Goal: Contribute content

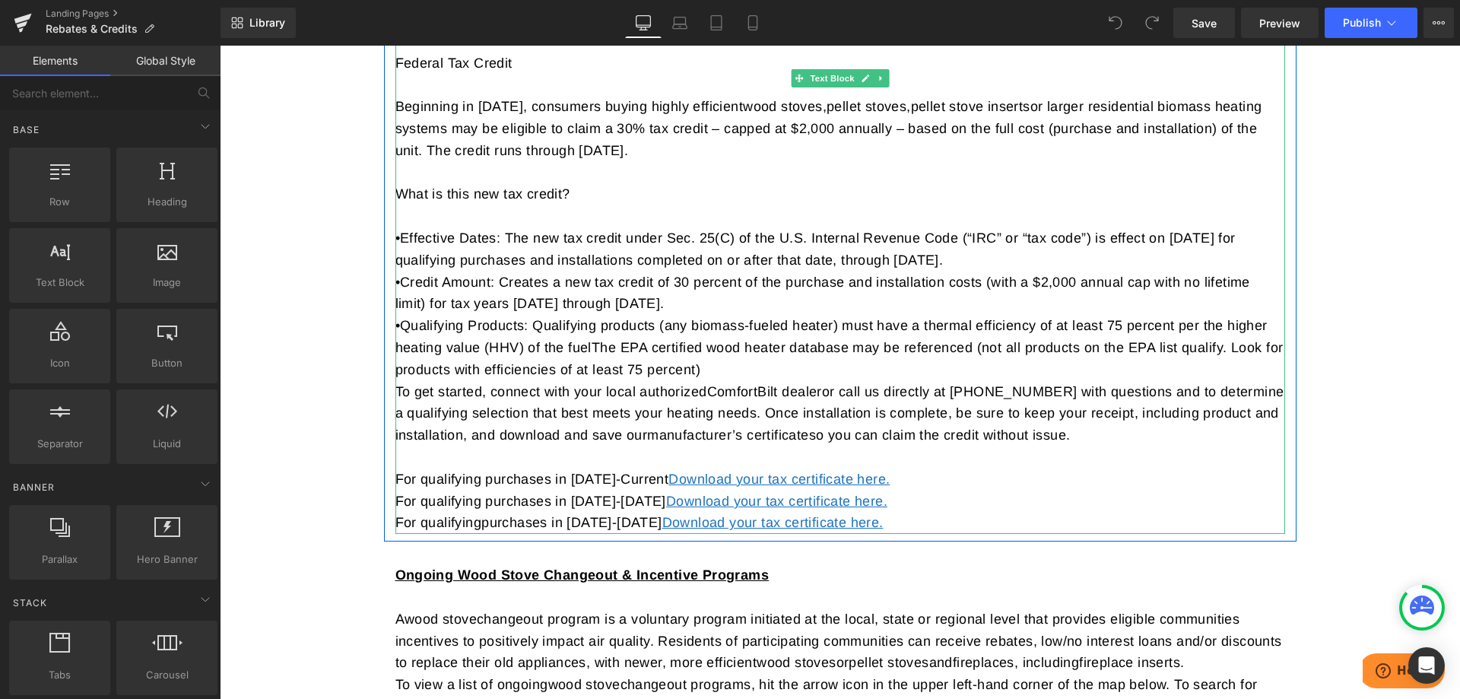
scroll to position [380, 0]
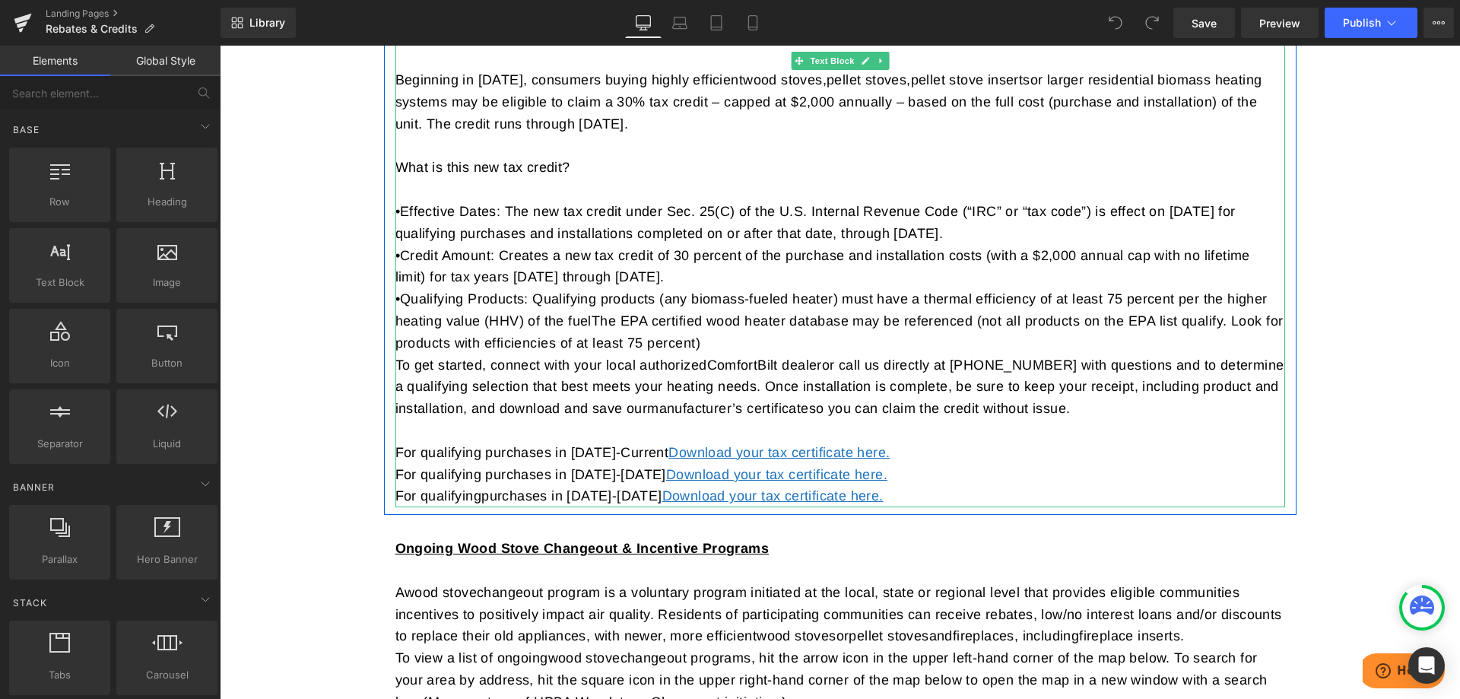
click at [886, 496] on p "For qualifying purchases in [DATE]-[DATE] Download your tax certificate here." at bounding box center [840, 496] width 890 height 22
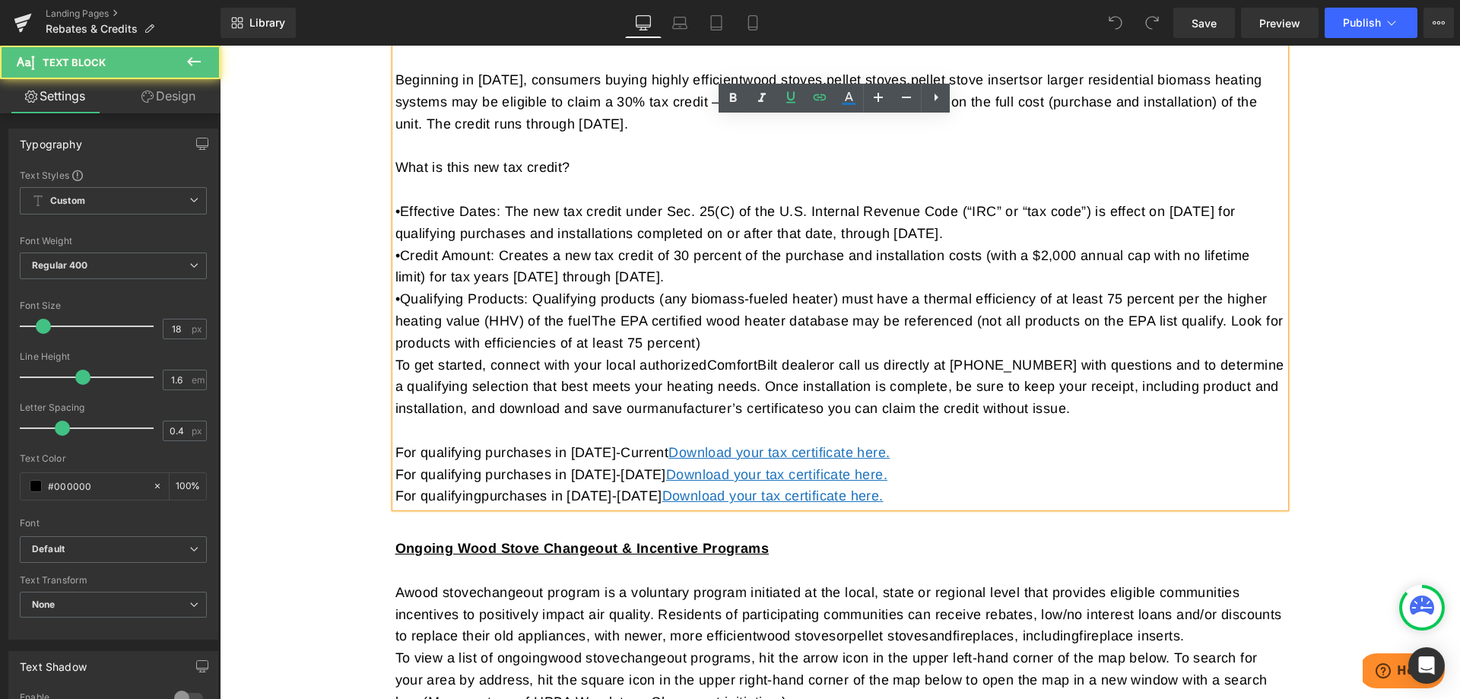
click at [877, 496] on p "For qualifying purchases in [DATE]-[DATE] Download your tax certificate here." at bounding box center [840, 496] width 890 height 22
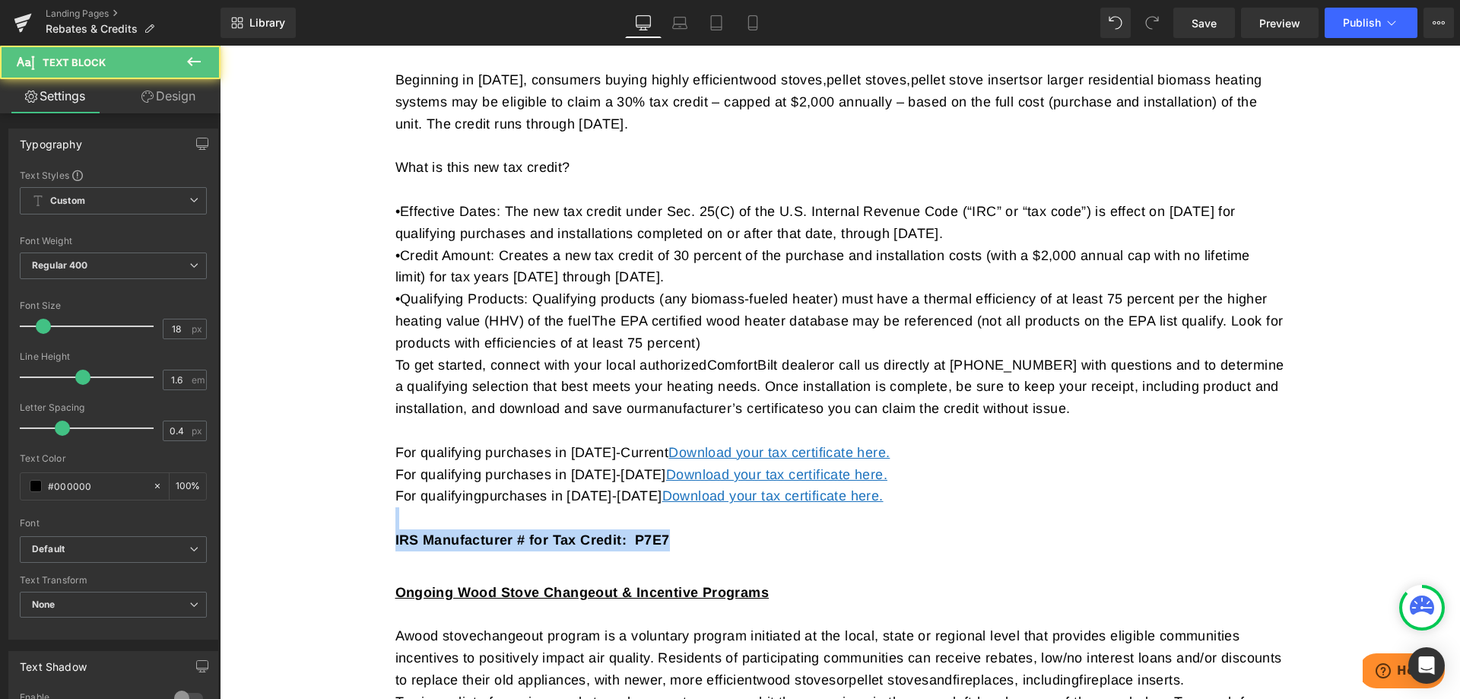
drag, startPoint x: 674, startPoint y: 541, endPoint x: 334, endPoint y: 519, distance: 340.6
click at [334, 519] on div "Tax rebates & Credits Heading Row Federal Tax Credit Federal Tax Credit Beginni…" at bounding box center [840, 457] width 1240 height 1151
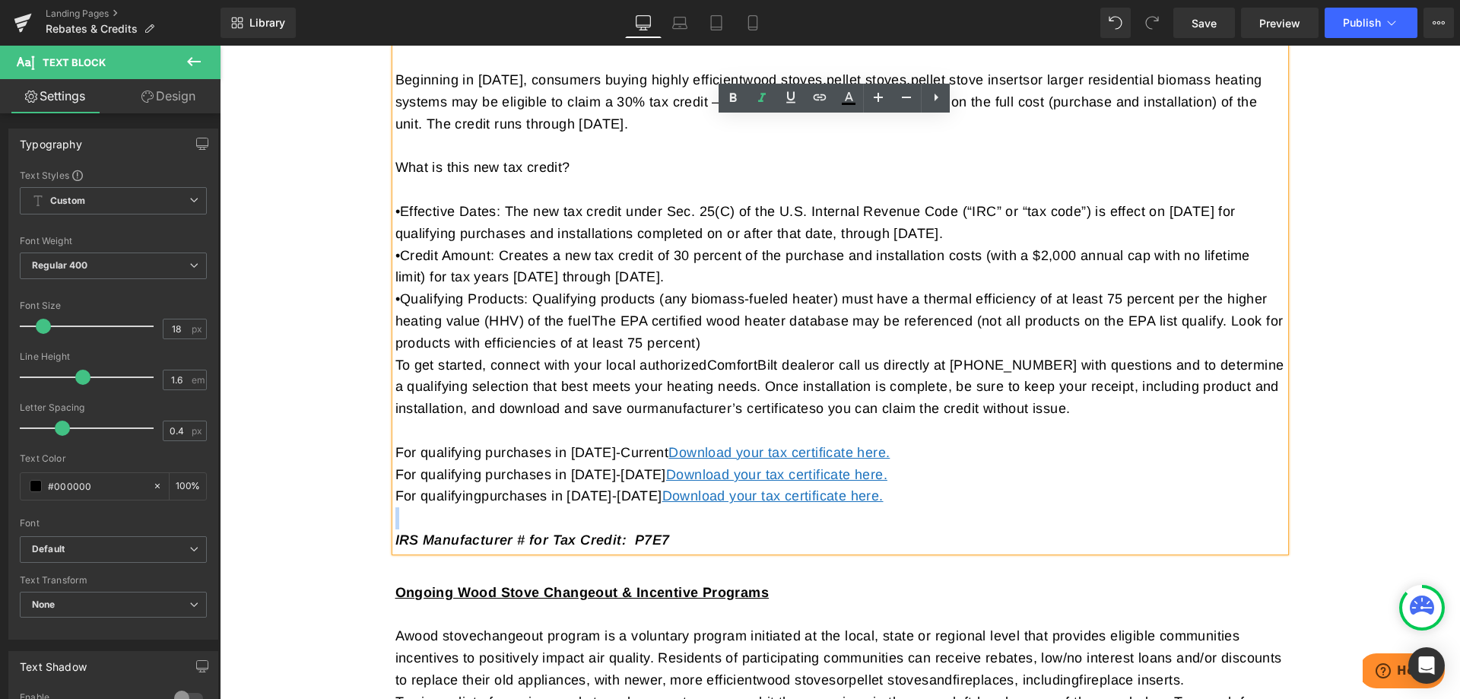
click at [737, 544] on p "IRS Manufacturer # for Tax Credit: P7E7" at bounding box center [840, 540] width 890 height 22
click at [598, 534] on icon "IRS Manufacturer # for Tax Credit: P7E7" at bounding box center [532, 539] width 274 height 15
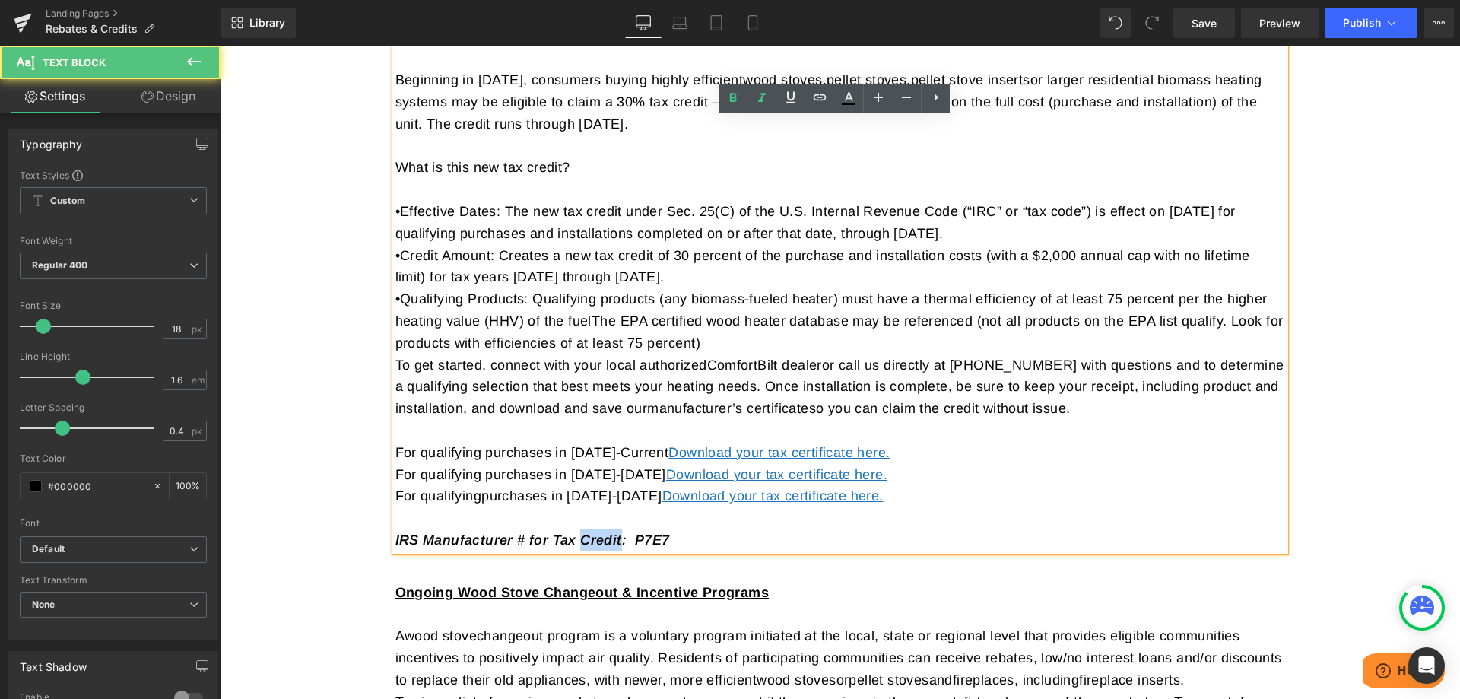
click at [598, 534] on icon "IRS Manufacturer # for Tax Credit: P7E7" at bounding box center [532, 539] width 274 height 15
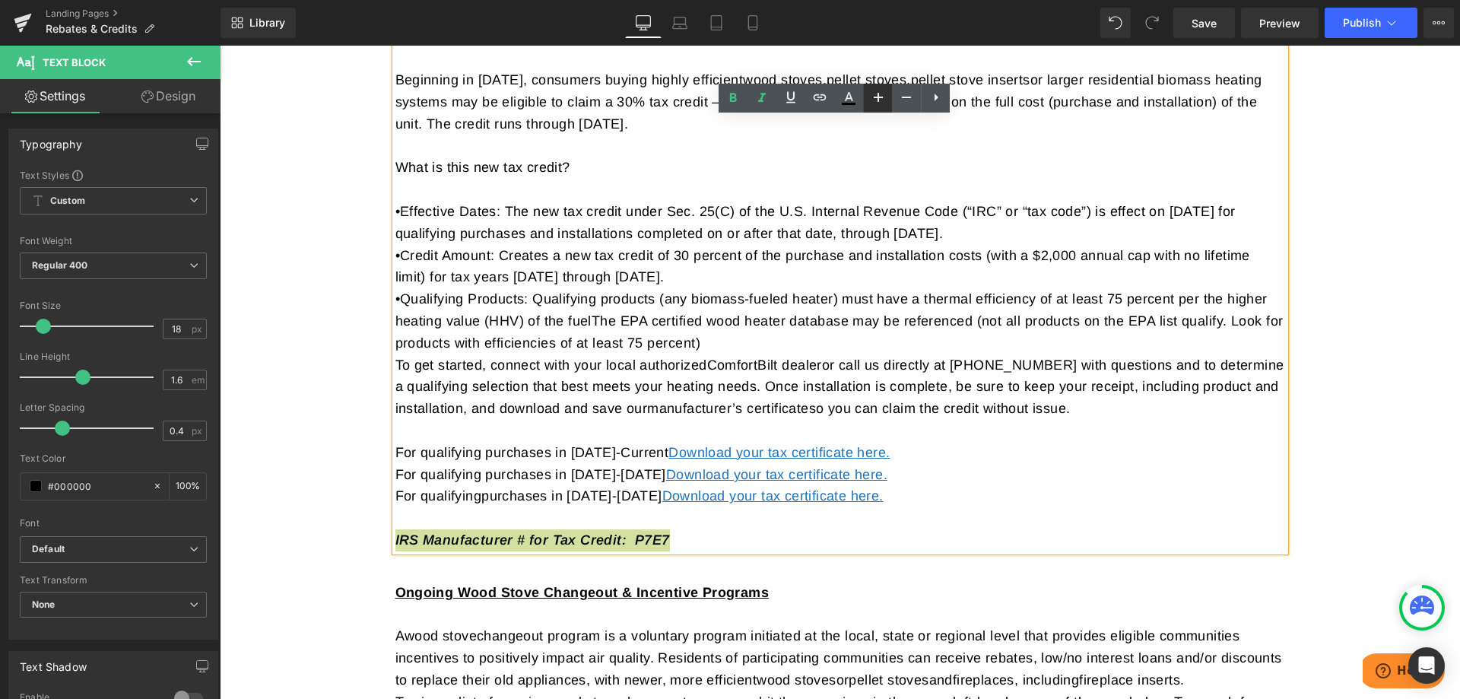
click at [889, 99] on link at bounding box center [877, 98] width 29 height 29
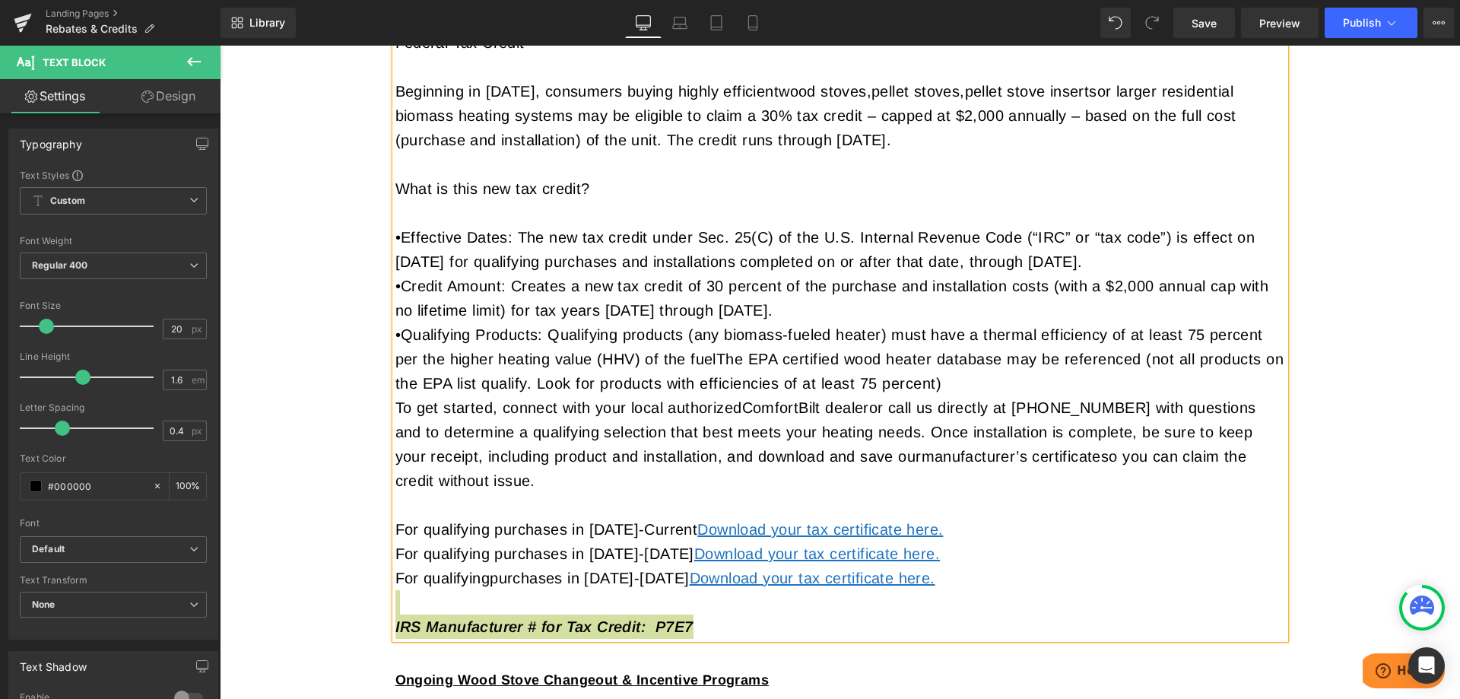
scroll to position [385, 0]
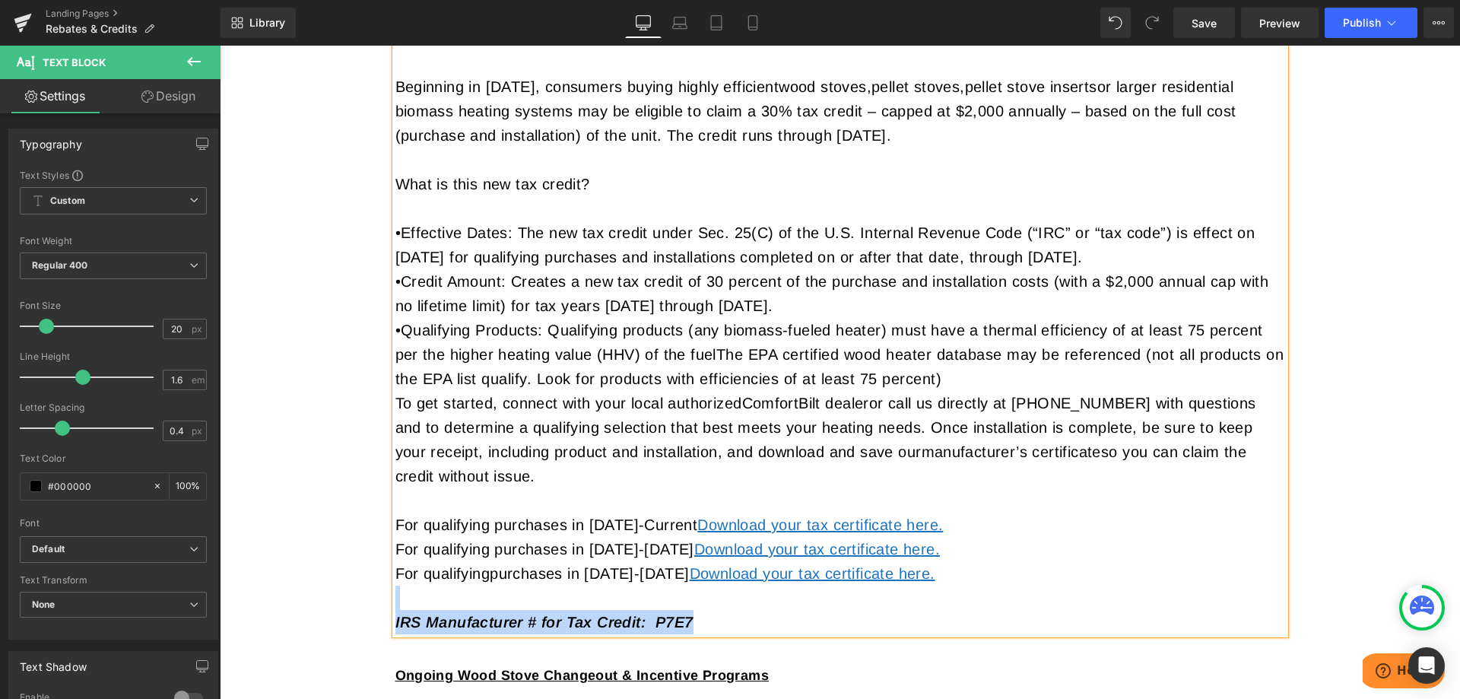
click at [725, 621] on p "IRS Manufacturer # for Tax Credit: P7E7" at bounding box center [840, 622] width 890 height 24
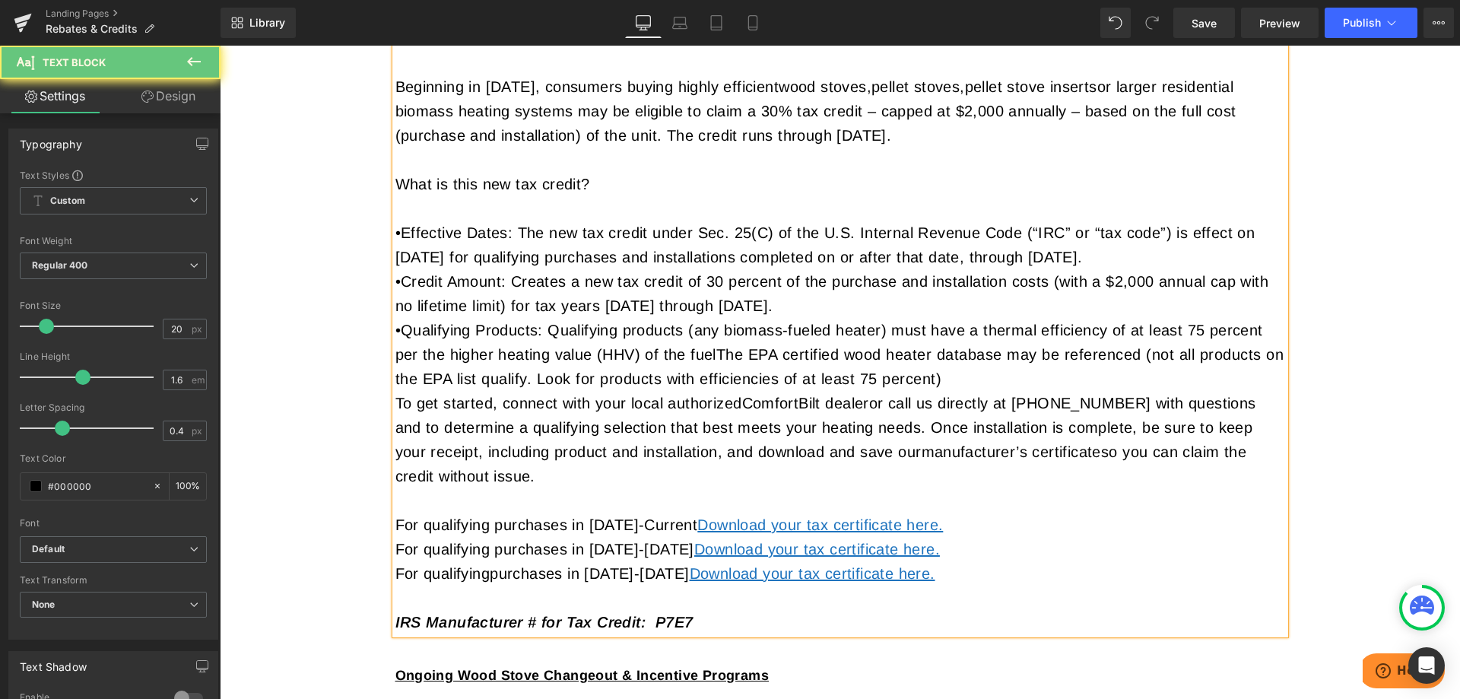
click at [725, 621] on p "IRS Manufacturer # for Tax Credit: P7E7" at bounding box center [840, 622] width 890 height 24
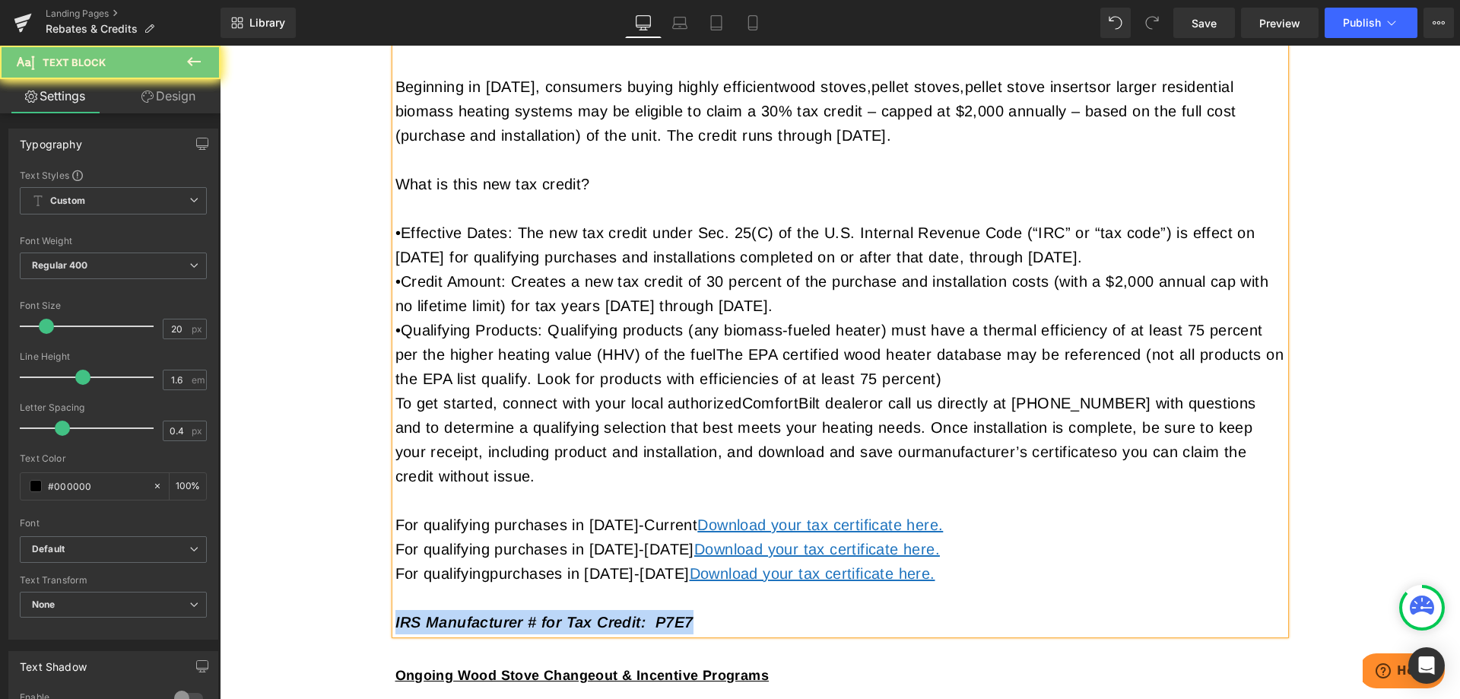
click at [724, 621] on p "IRS Manufacturer # for Tax Credit: P7E7" at bounding box center [840, 622] width 890 height 24
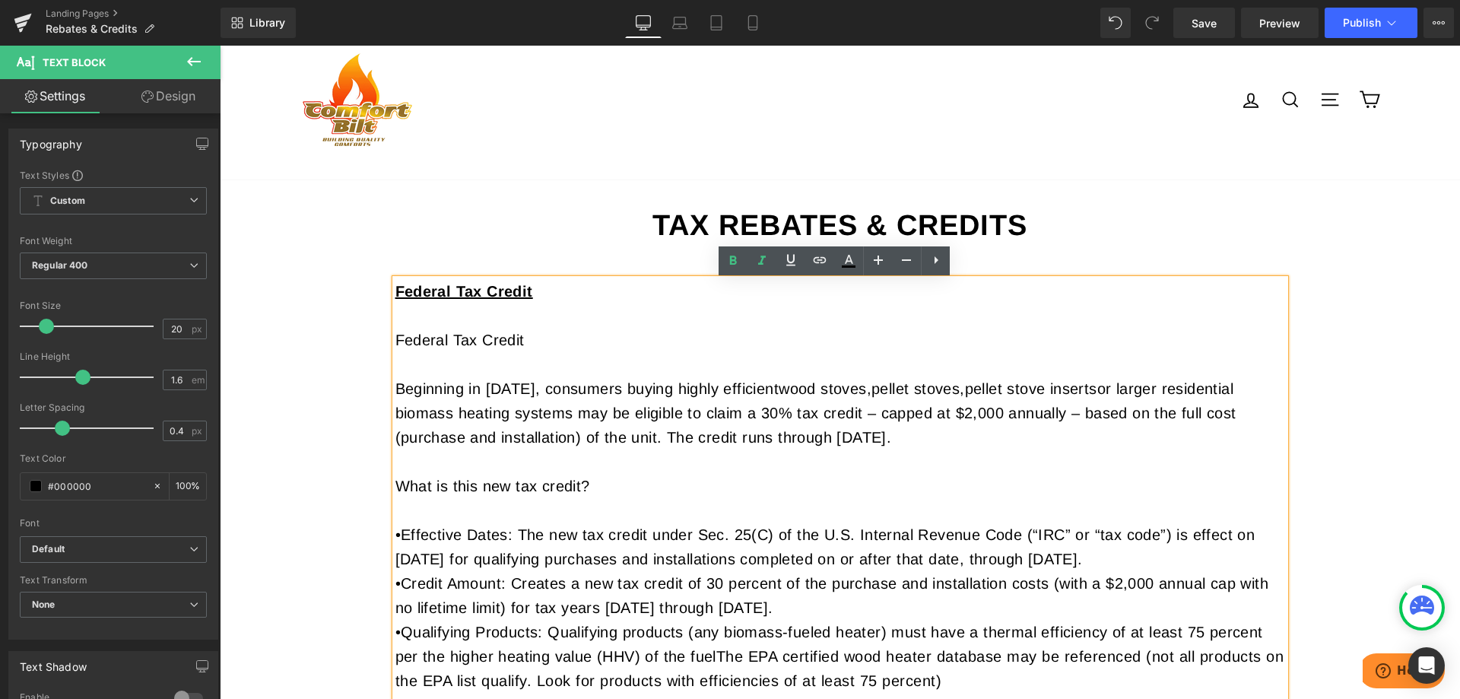
scroll to position [81, 0]
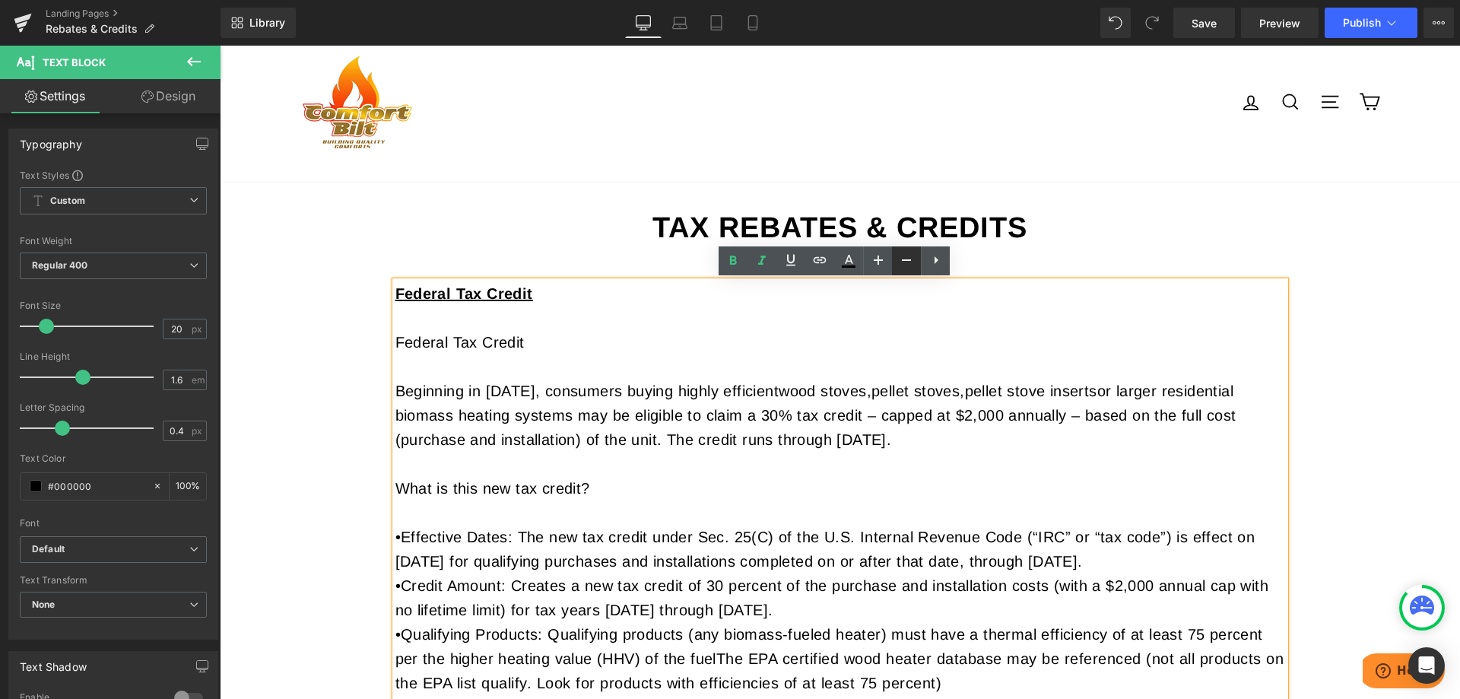
click at [899, 260] on icon at bounding box center [906, 260] width 18 height 18
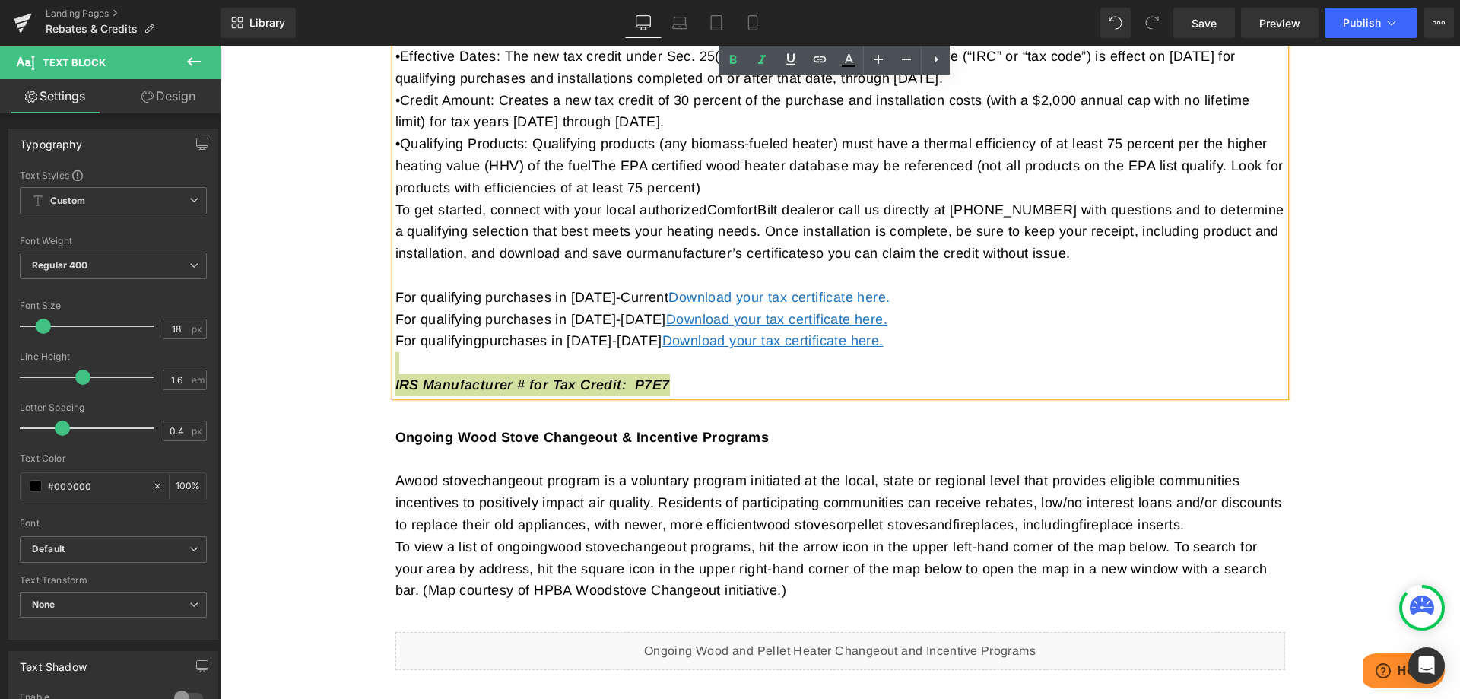
scroll to position [537, 0]
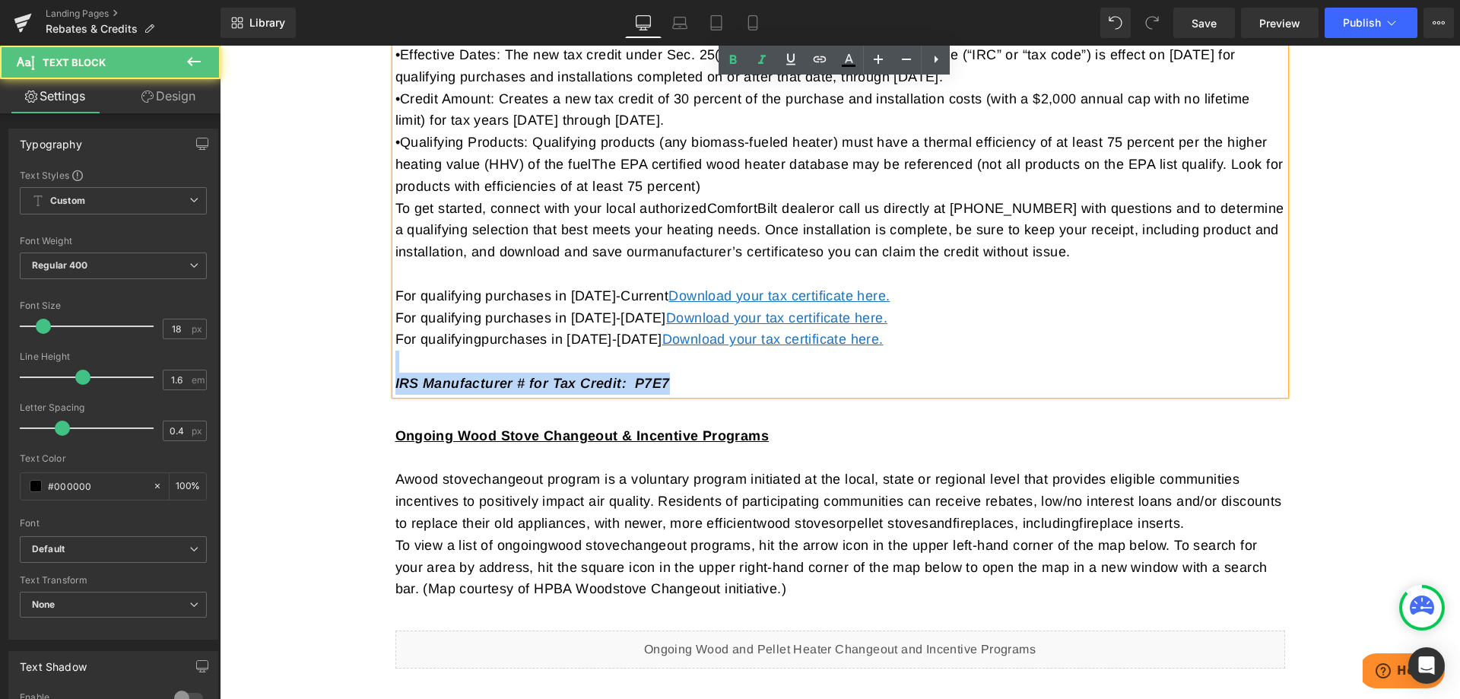
click at [546, 382] on icon "IRS Manufacturer # for Tax Credit: P7E7" at bounding box center [532, 383] width 274 height 15
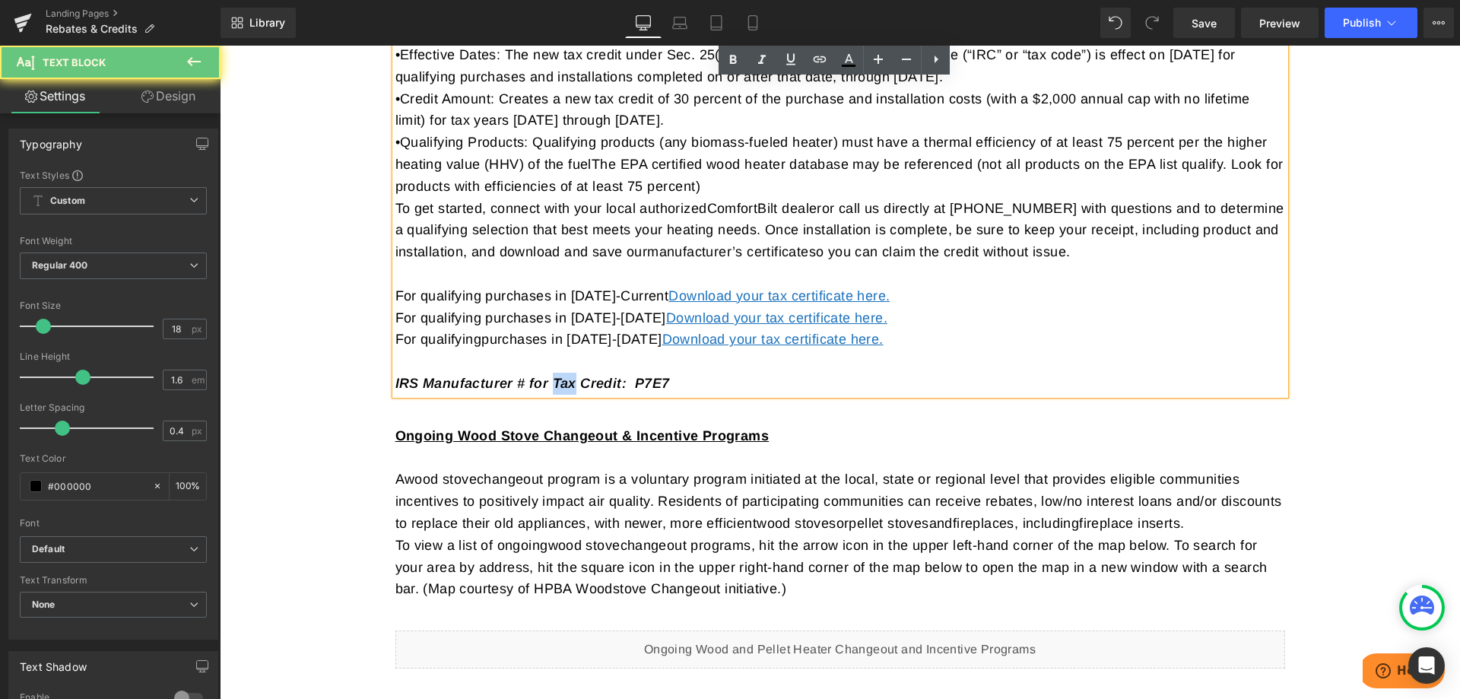
click at [547, 382] on icon "IRS Manufacturer # for Tax Credit: P7E7" at bounding box center [532, 383] width 274 height 15
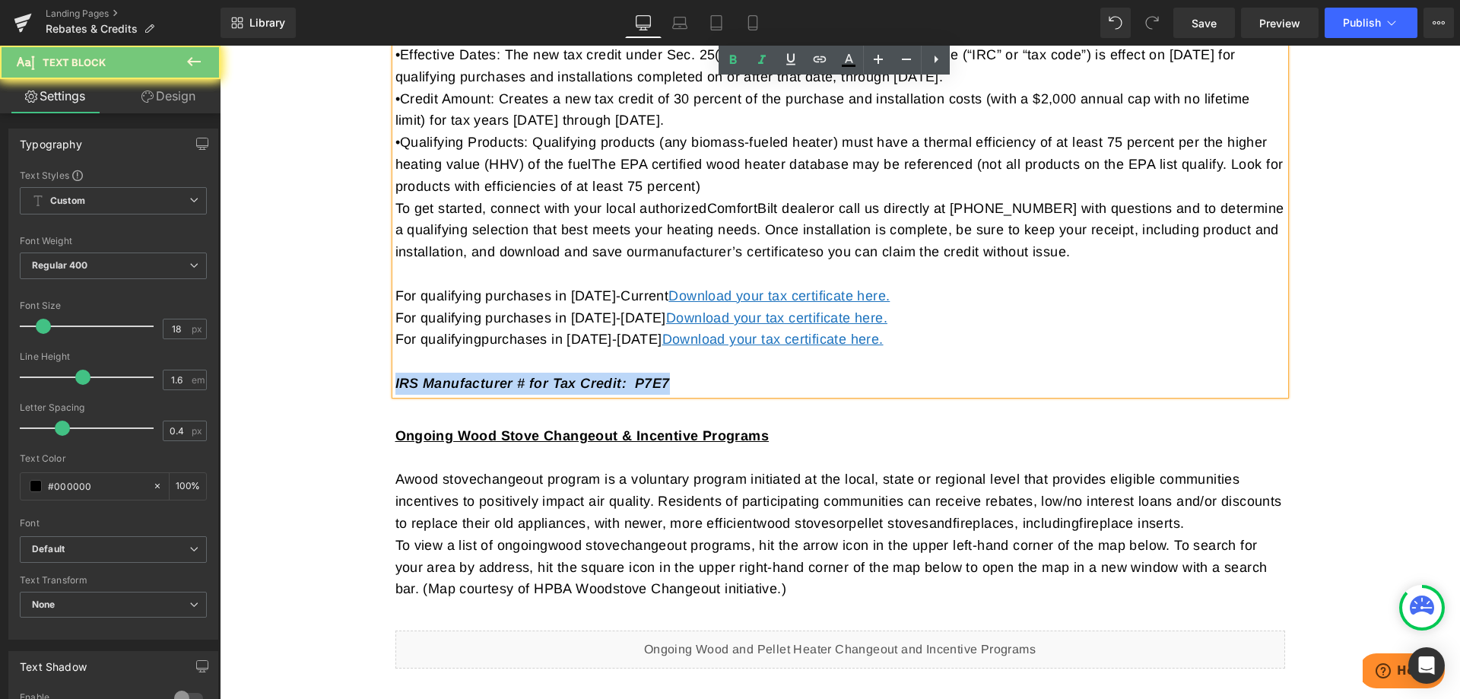
click at [547, 382] on icon "IRS Manufacturer # for Tax Credit: P7E7" at bounding box center [532, 383] width 274 height 15
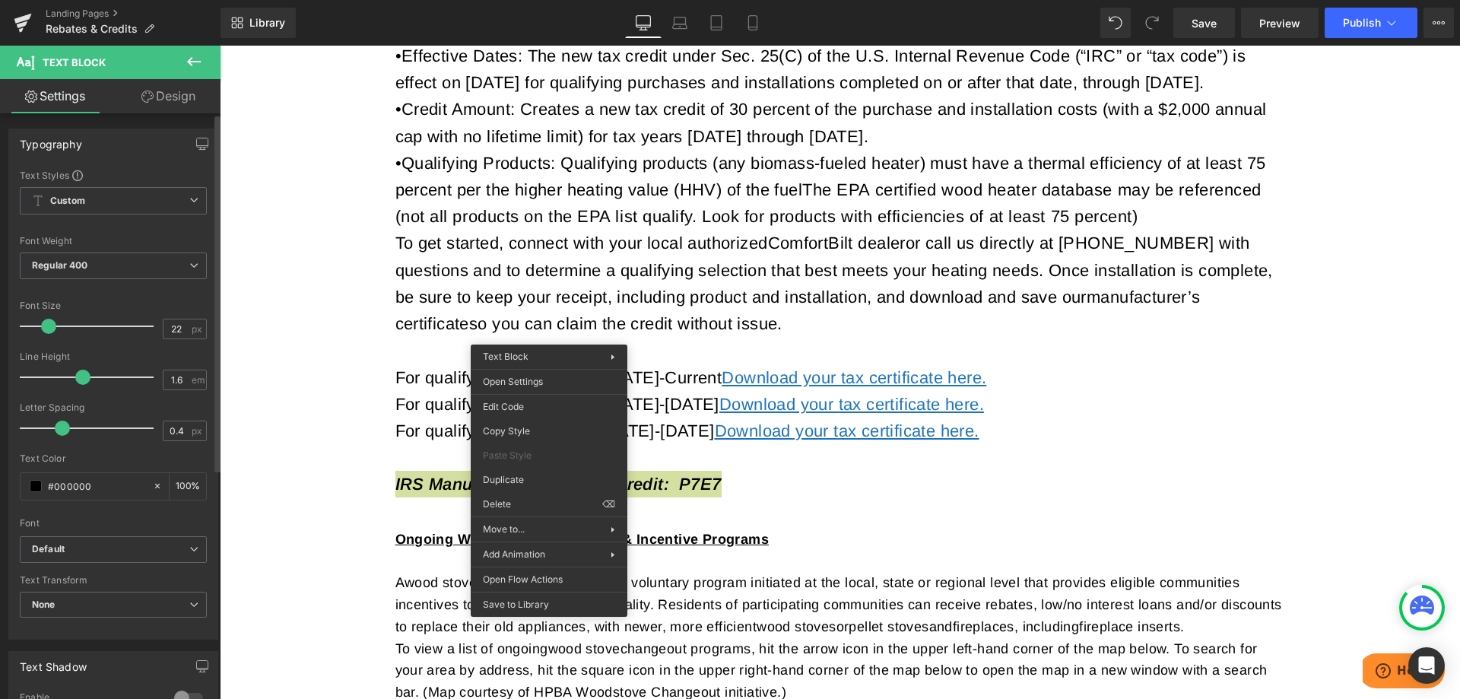
scroll to position [586, 0]
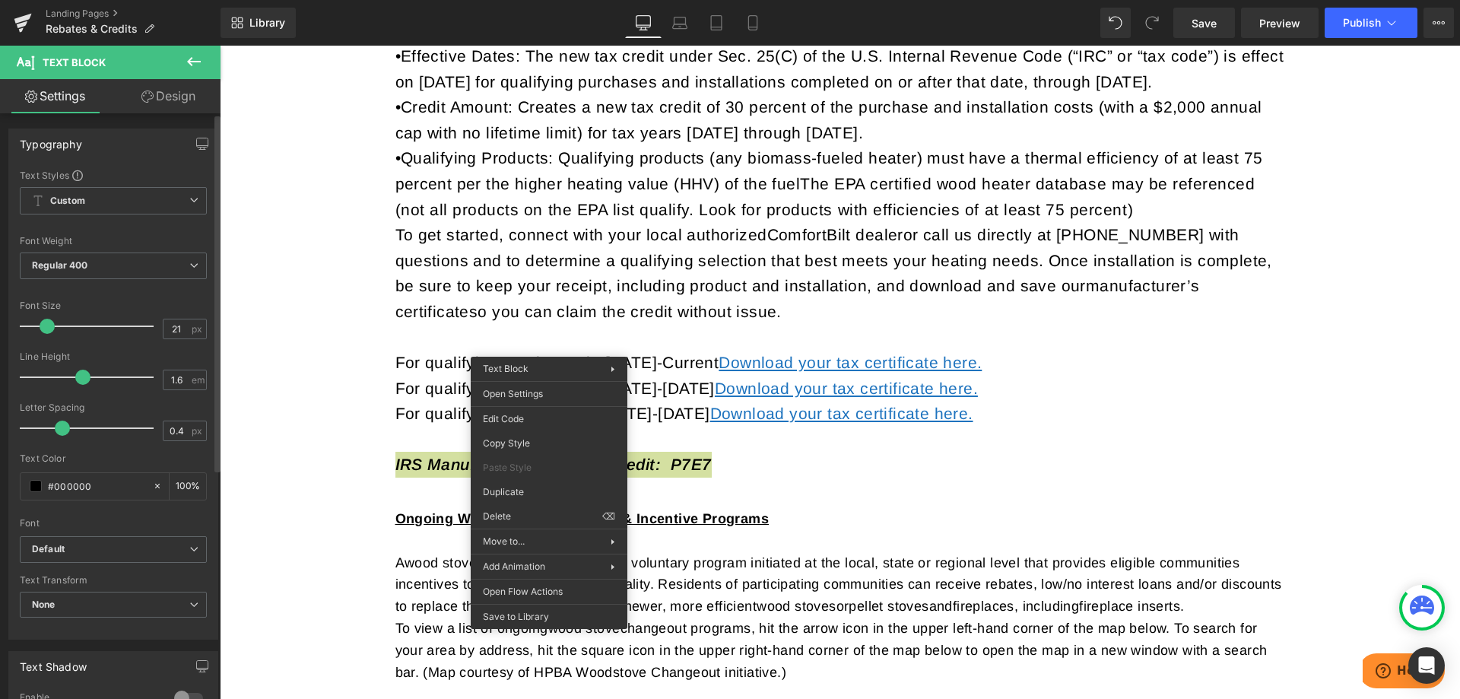
type input "20"
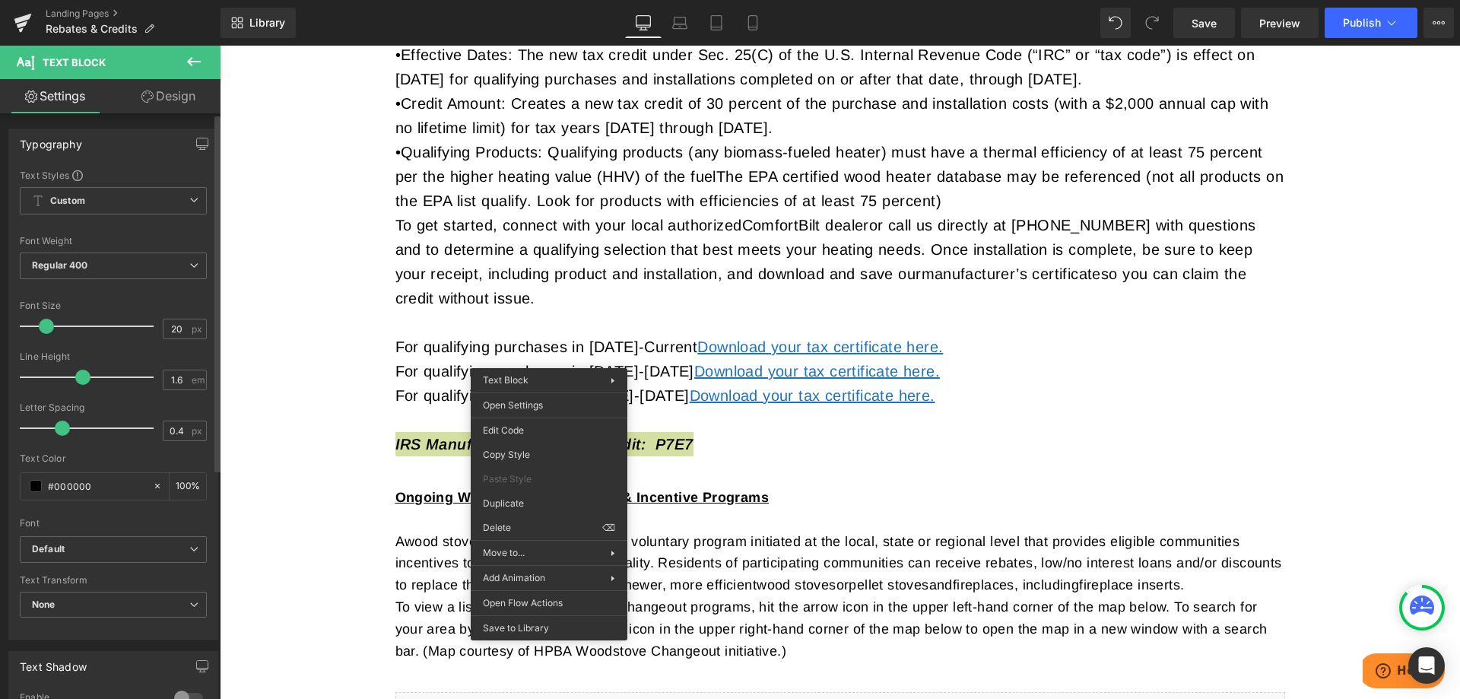
scroll to position [562, 0]
click at [49, 326] on span at bounding box center [46, 326] width 15 height 15
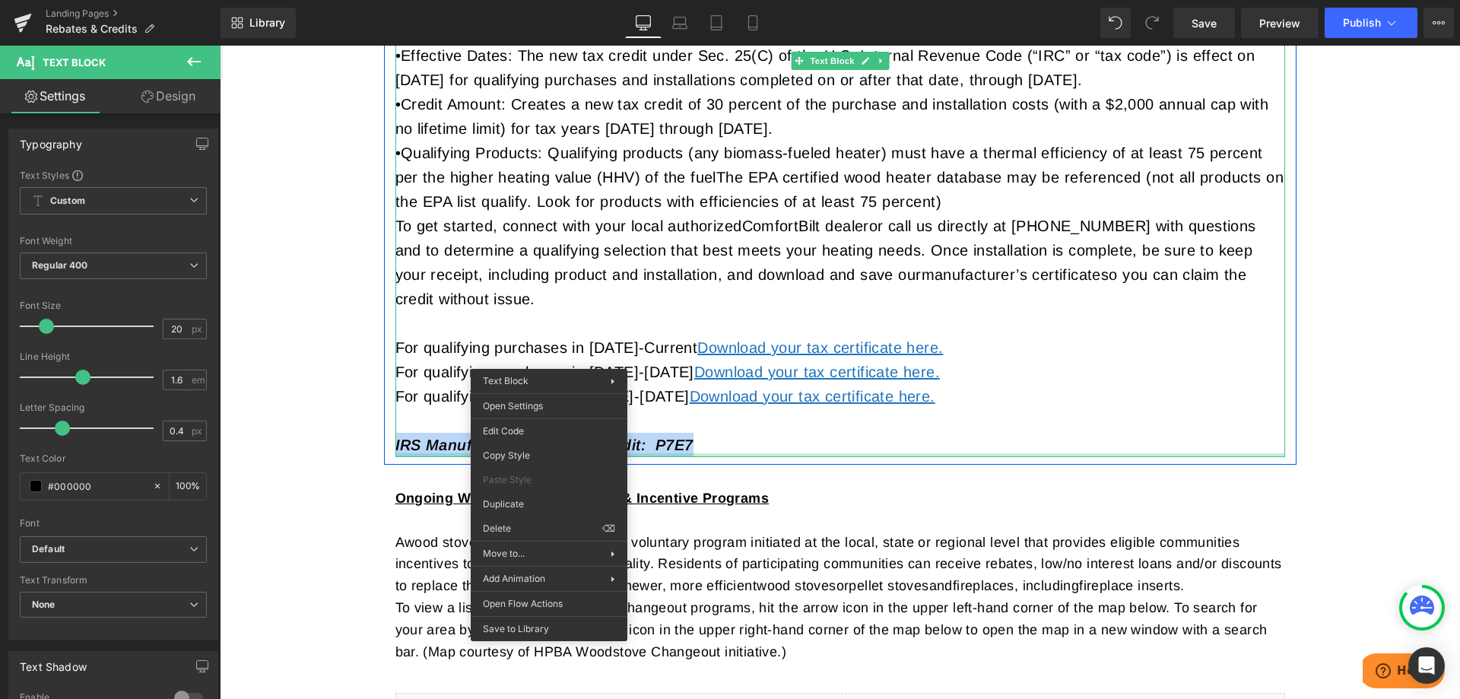
click at [792, 452] on p "IRS Manufacturer # for Tax Credit: P7E7" at bounding box center [840, 445] width 890 height 24
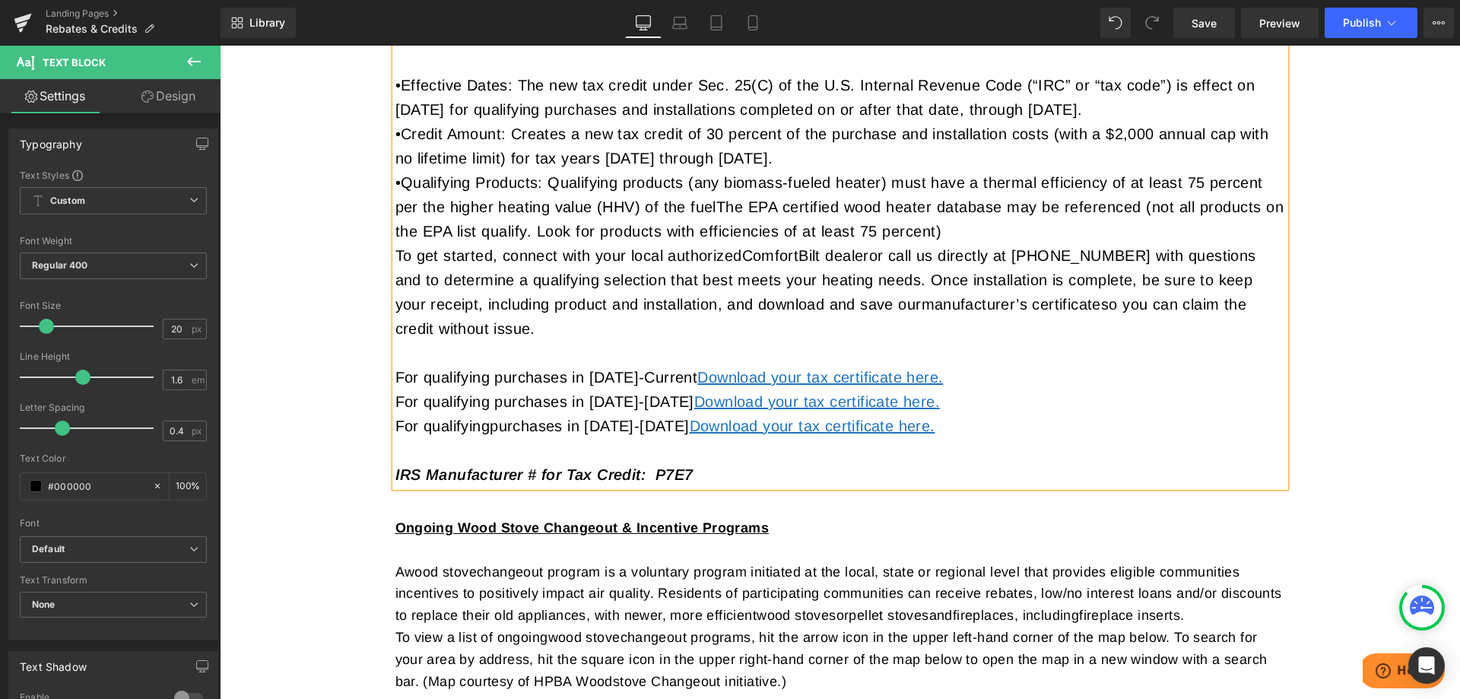
scroll to position [608, 0]
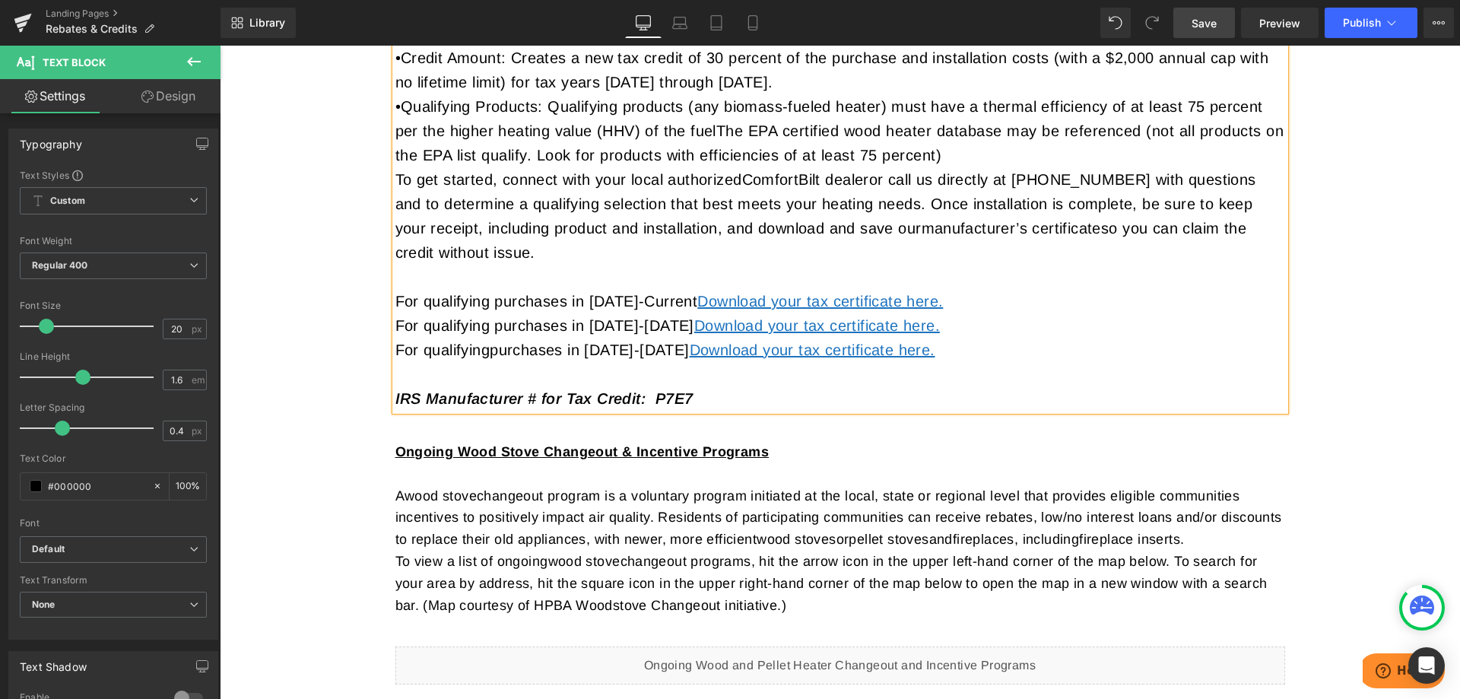
click at [1202, 25] on span "Save" at bounding box center [1203, 23] width 25 height 16
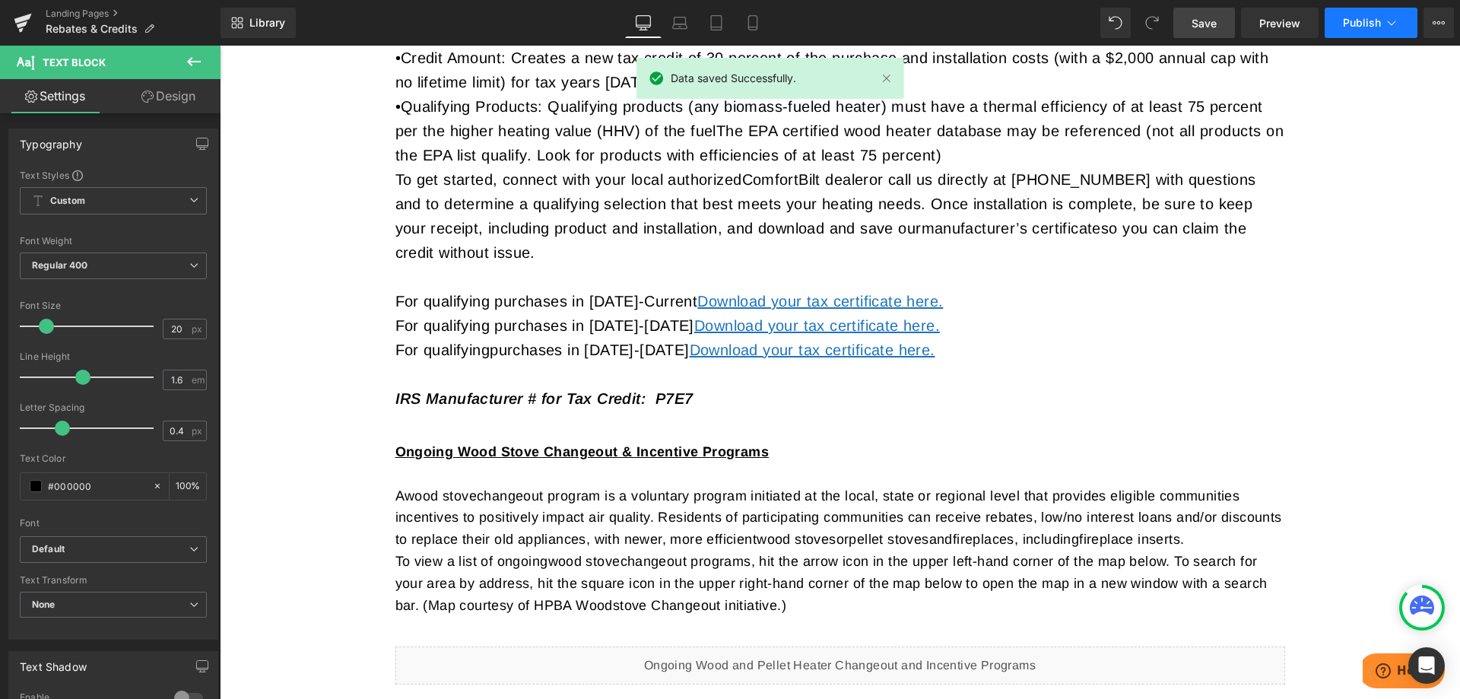
click at [1384, 26] on icon at bounding box center [1391, 22] width 15 height 15
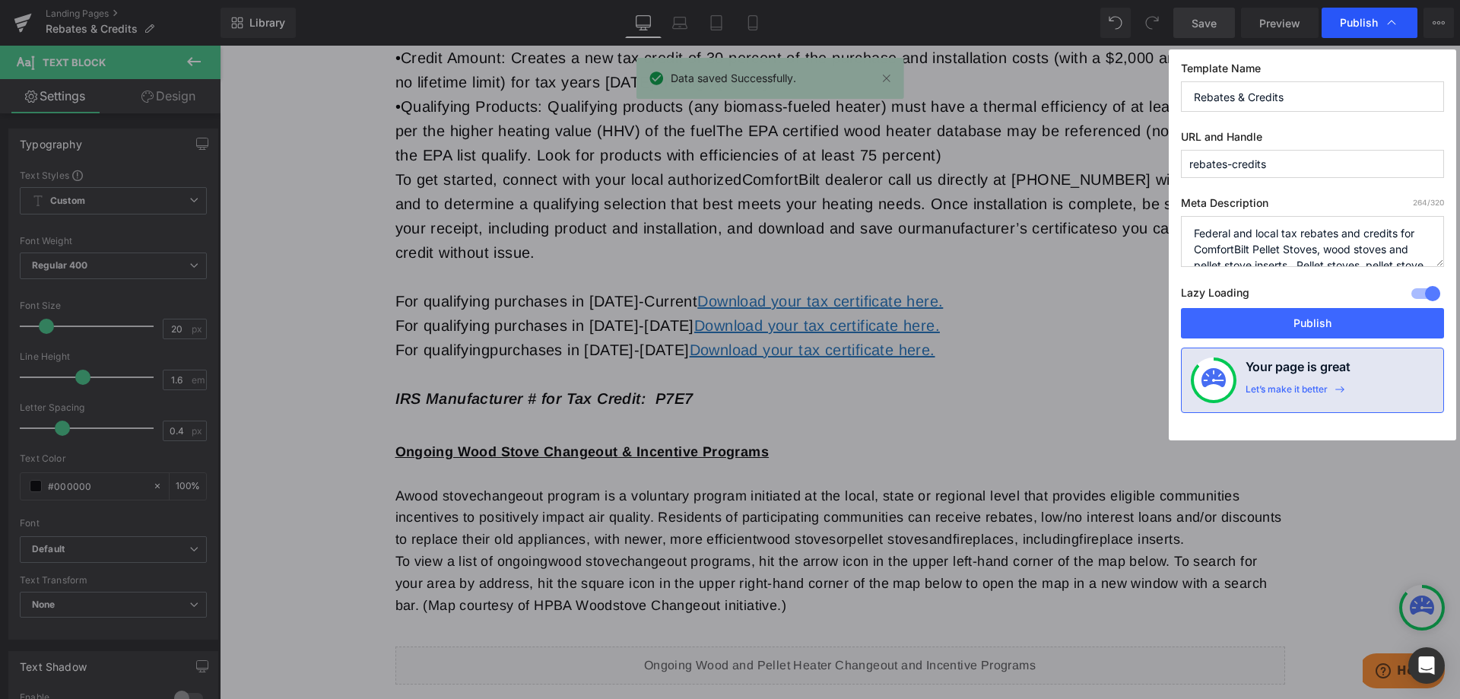
click at [1381, 21] on span "Publish" at bounding box center [1369, 22] width 59 height 15
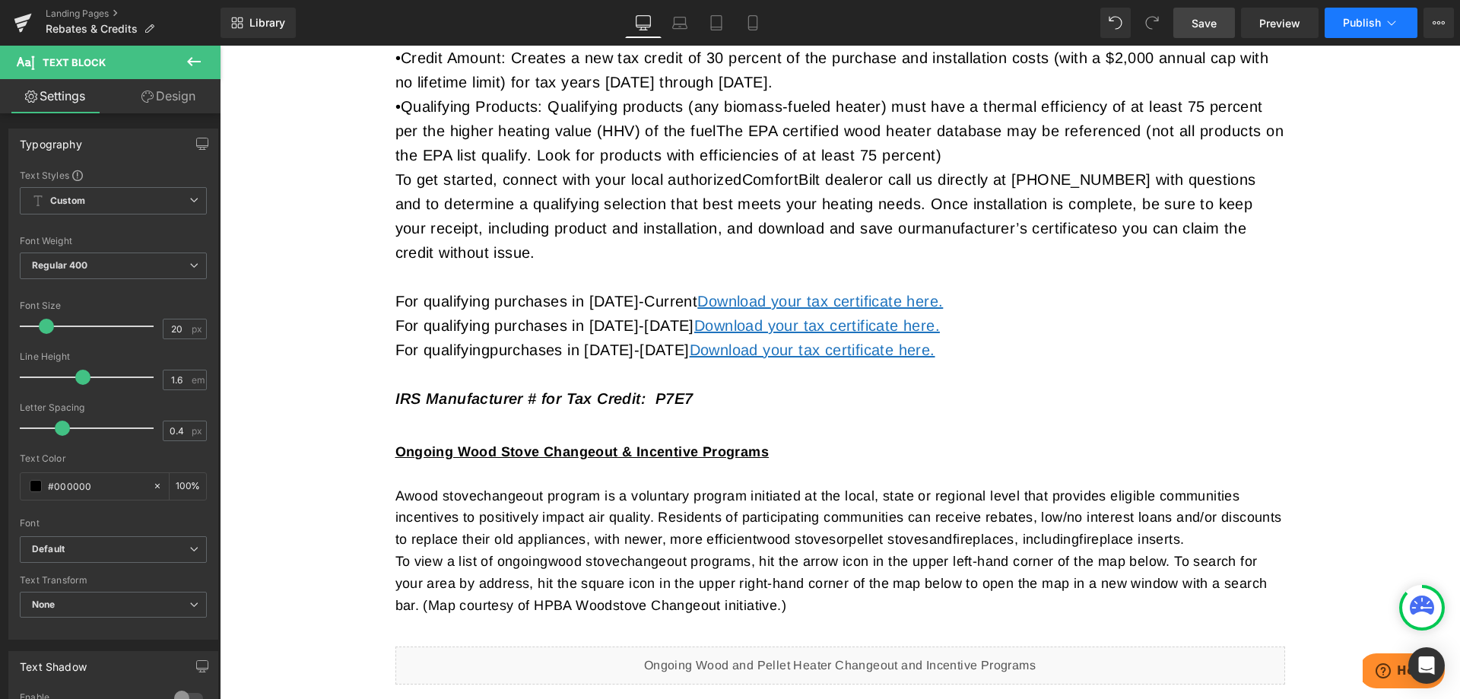
click at [1373, 21] on span "Publish" at bounding box center [1362, 23] width 38 height 12
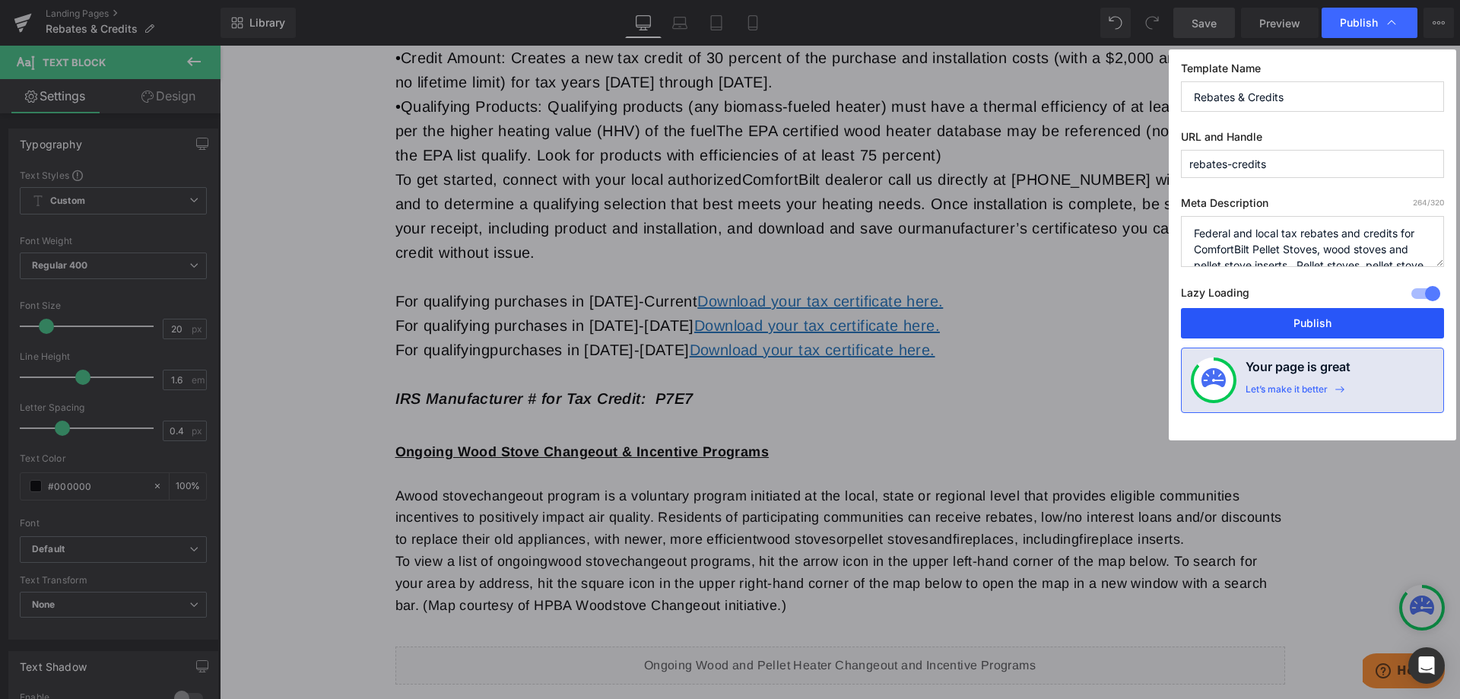
click at [1305, 314] on button "Publish" at bounding box center [1312, 323] width 263 height 30
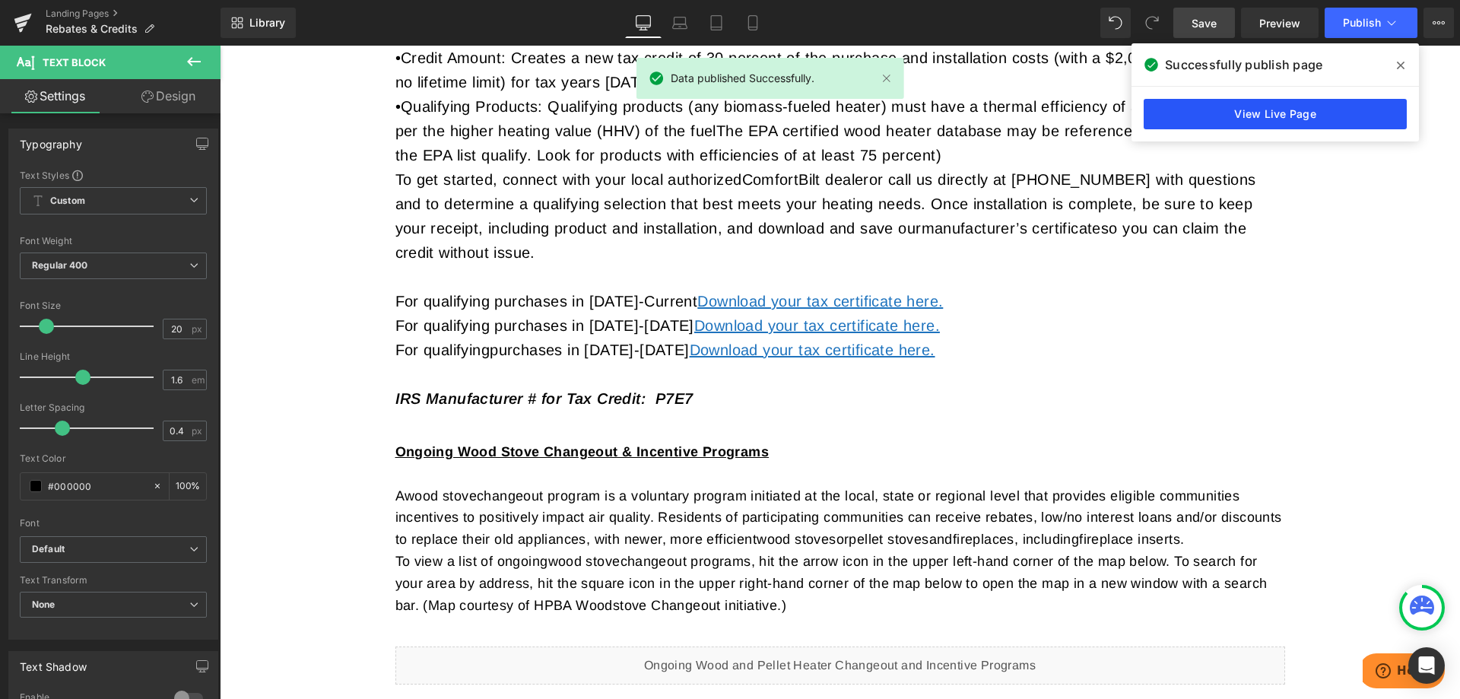
click at [1277, 109] on link "View Live Page" at bounding box center [1274, 114] width 263 height 30
